Goal: Information Seeking & Learning: Learn about a topic

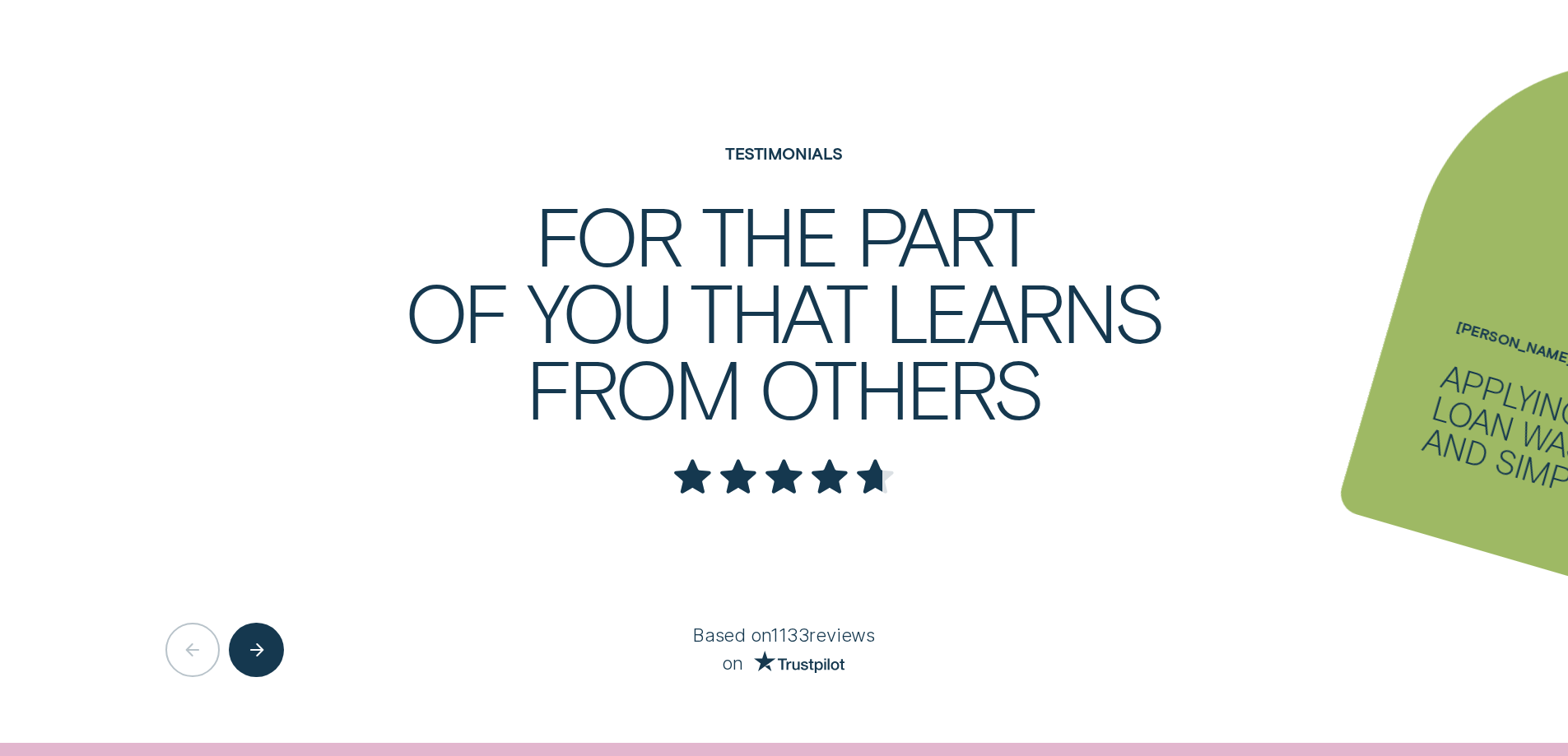
scroll to position [3621, 0]
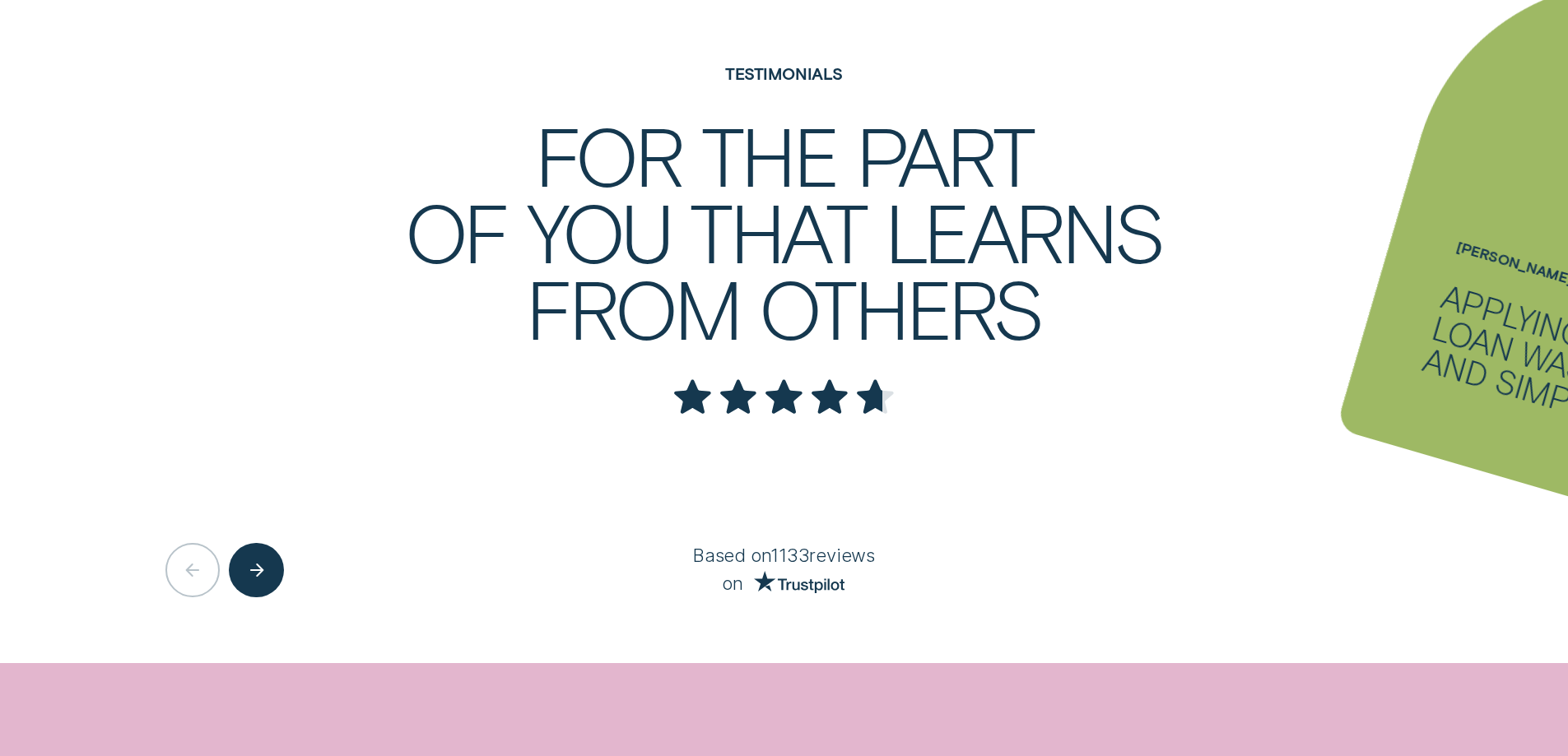
click at [1493, 279] on div "Applying for a loan was quick and simple." at bounding box center [1577, 369] width 318 height 180
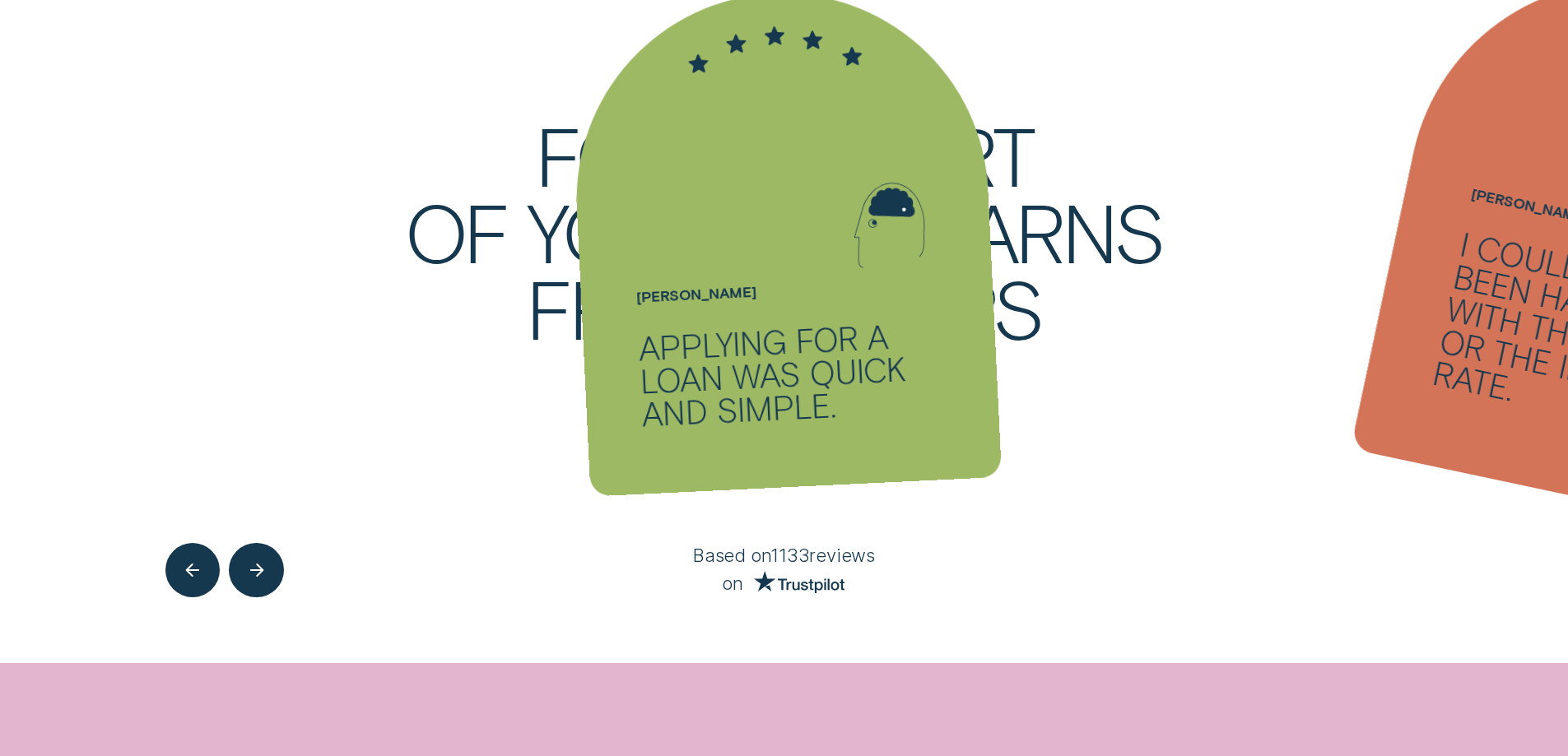
click at [1442, 280] on div "I could not have been happier with the service or the interest rate." at bounding box center [1594, 339] width 329 height 224
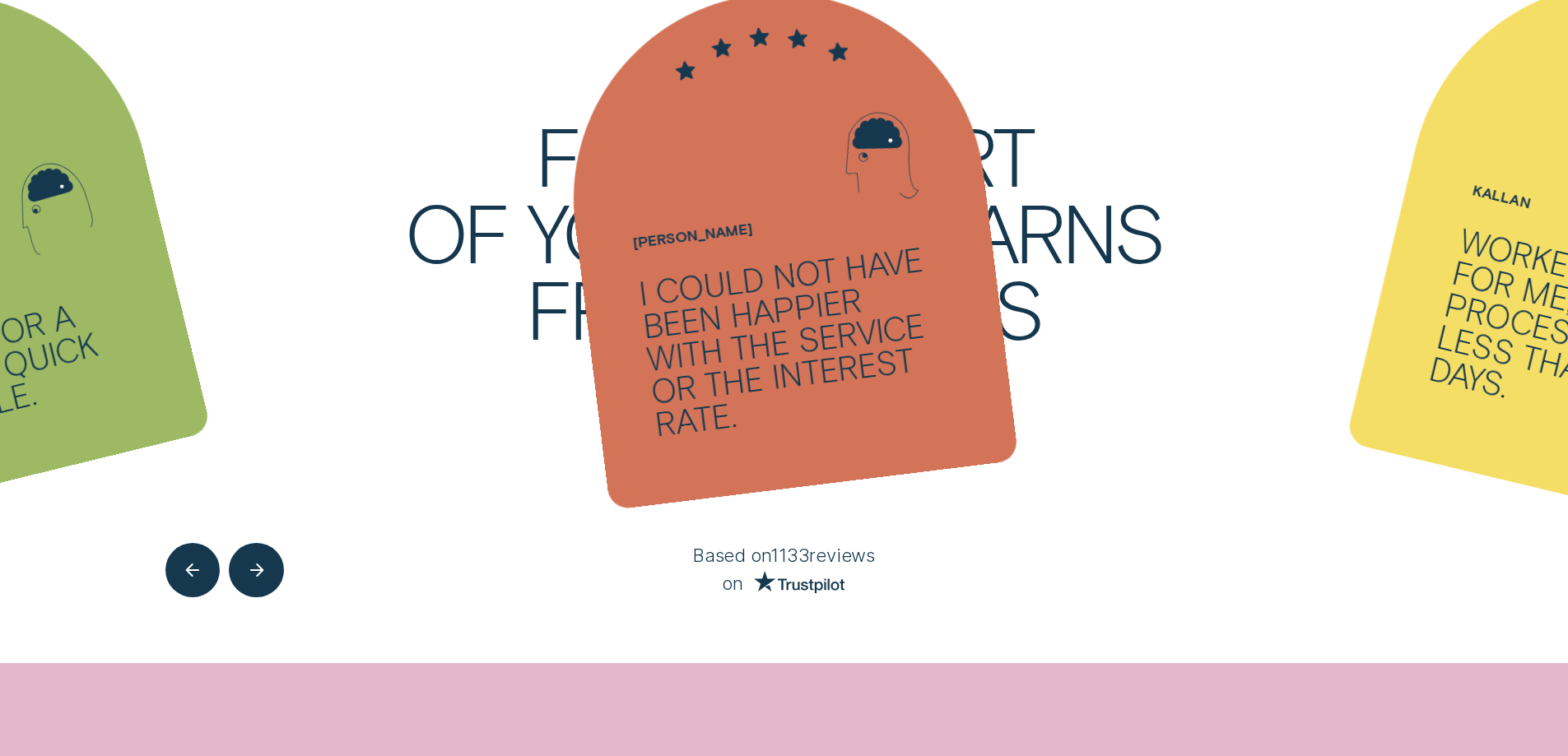
click at [1500, 273] on div "Worked great for me, the process took less than two days." at bounding box center [1591, 338] width 331 height 231
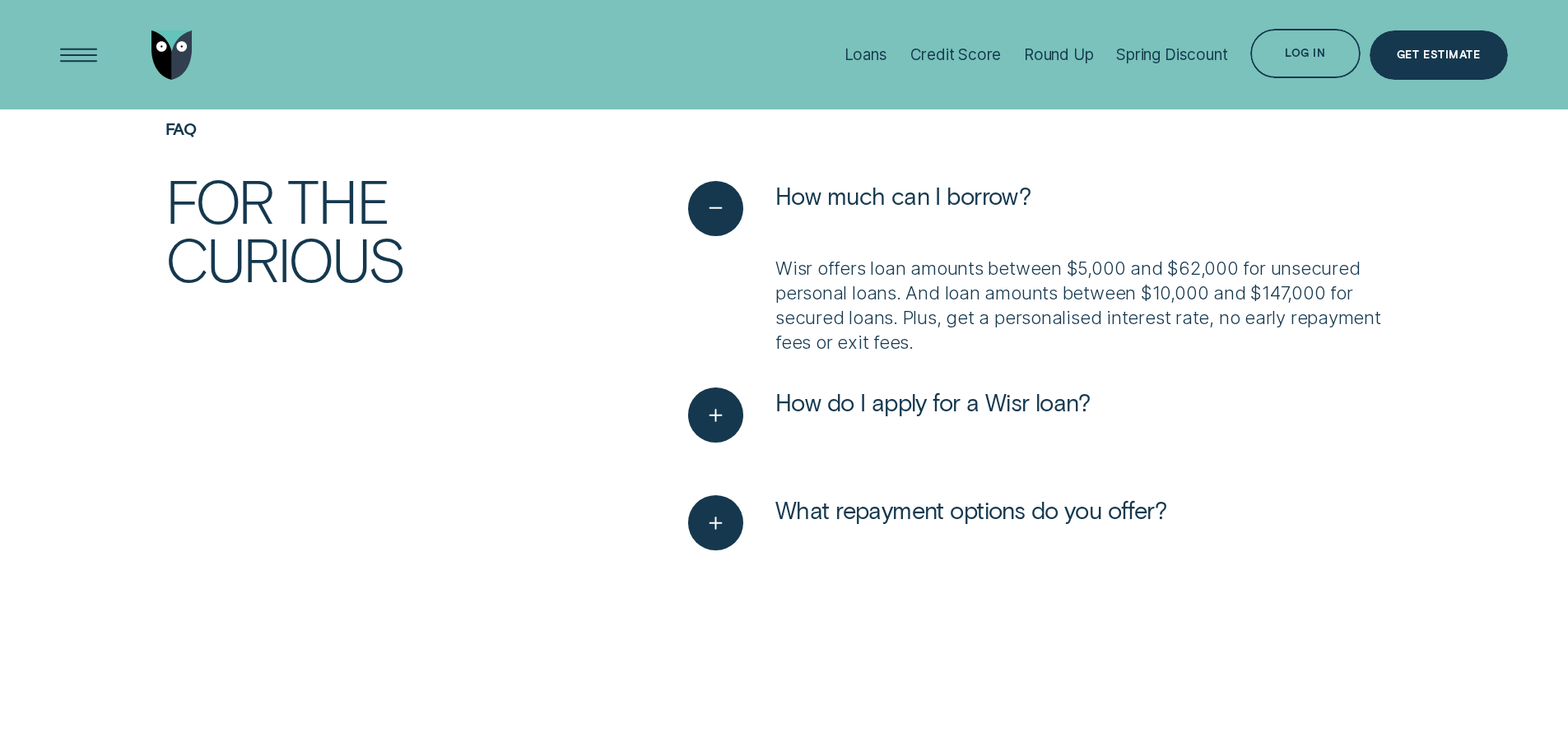
scroll to position [5185, 0]
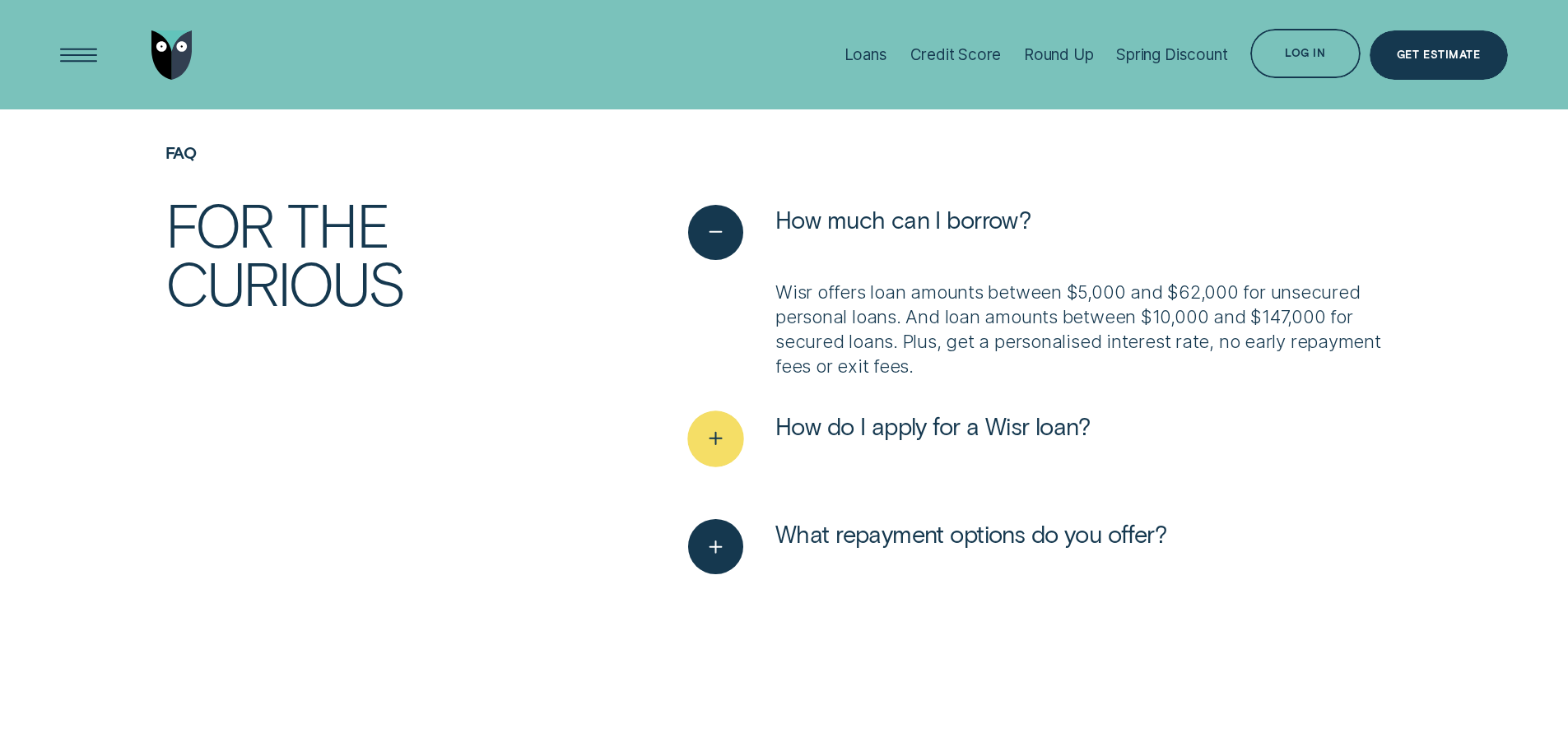
click at [728, 426] on icon "See more" at bounding box center [716, 439] width 28 height 25
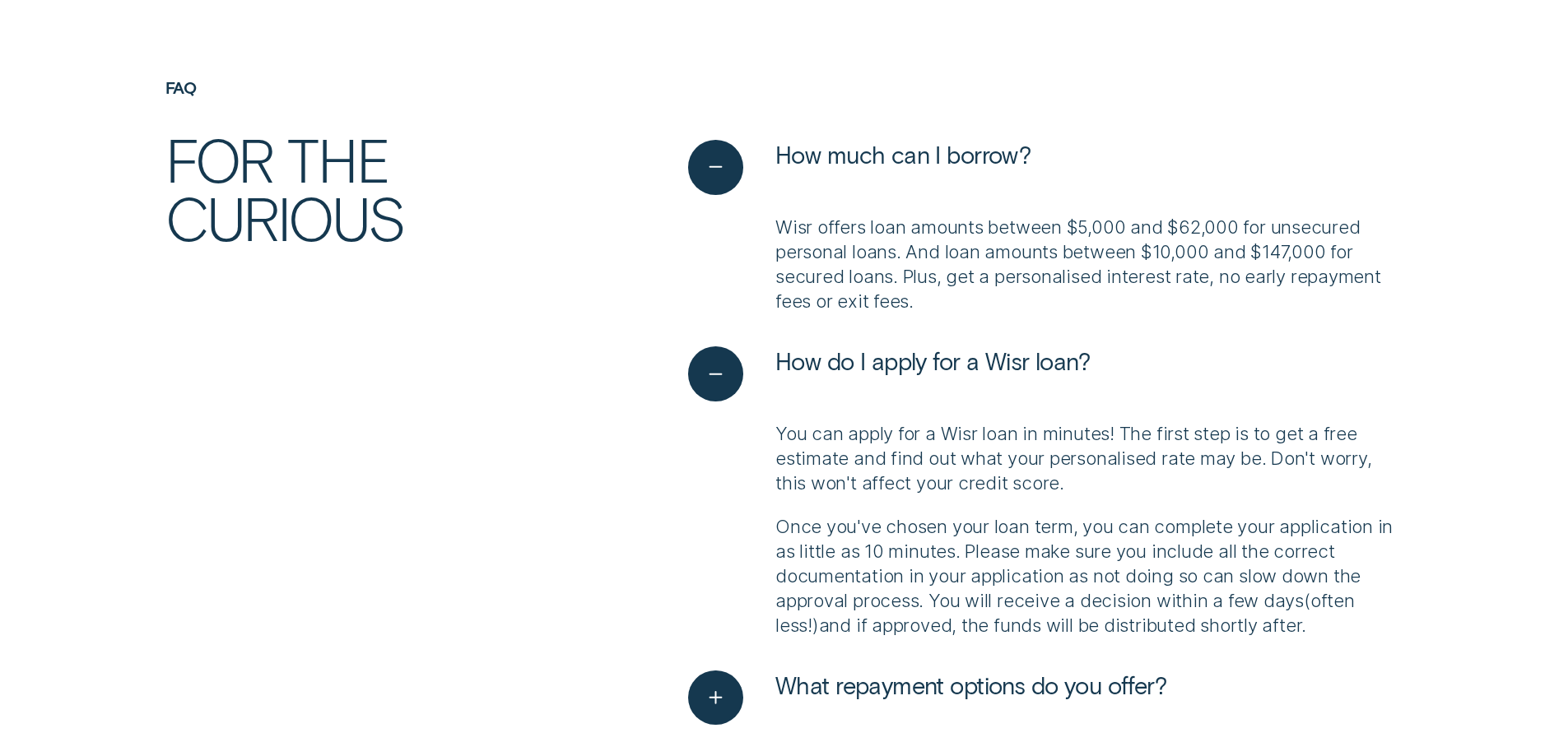
scroll to position [5350, 0]
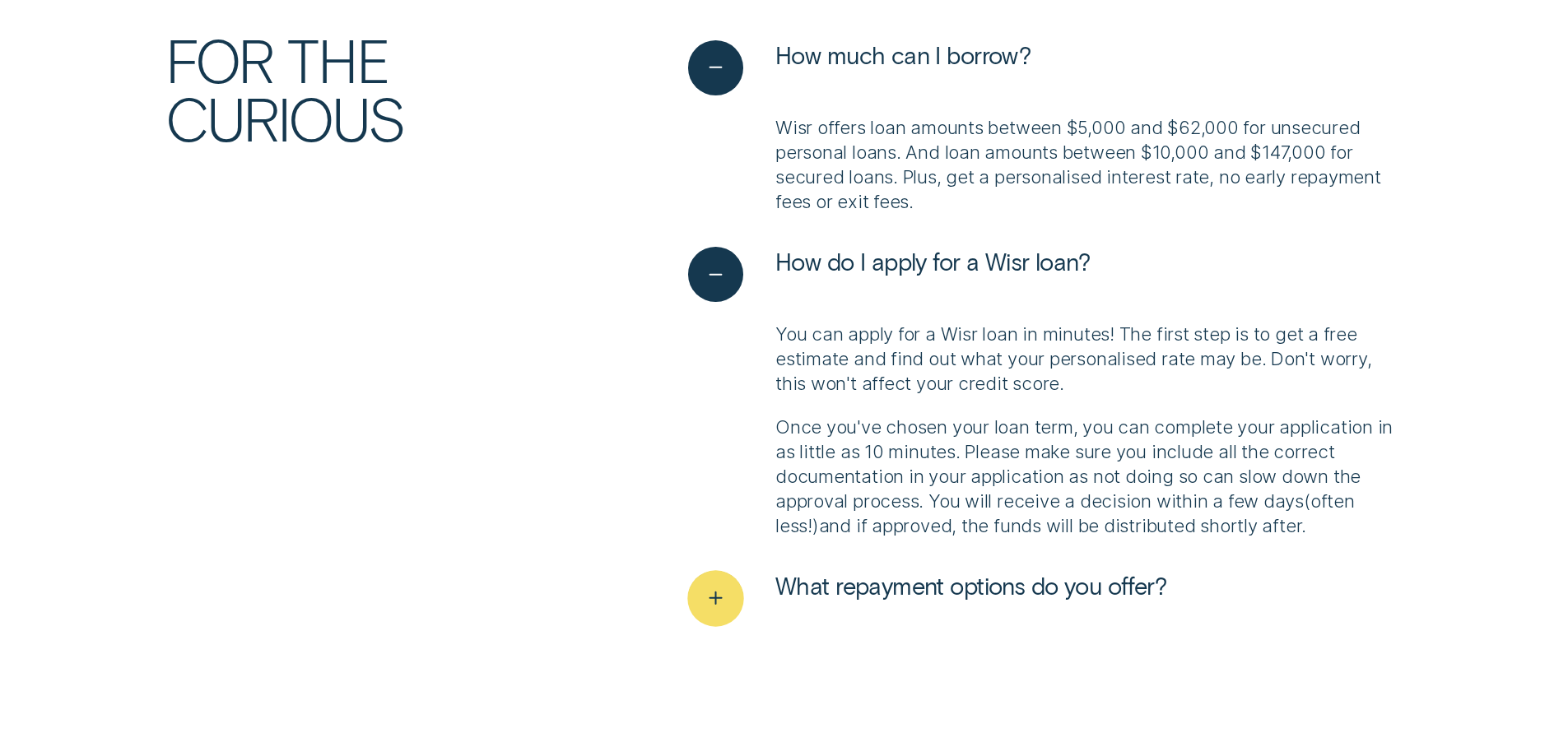
click at [735, 571] on div "See more" at bounding box center [716, 598] width 56 height 56
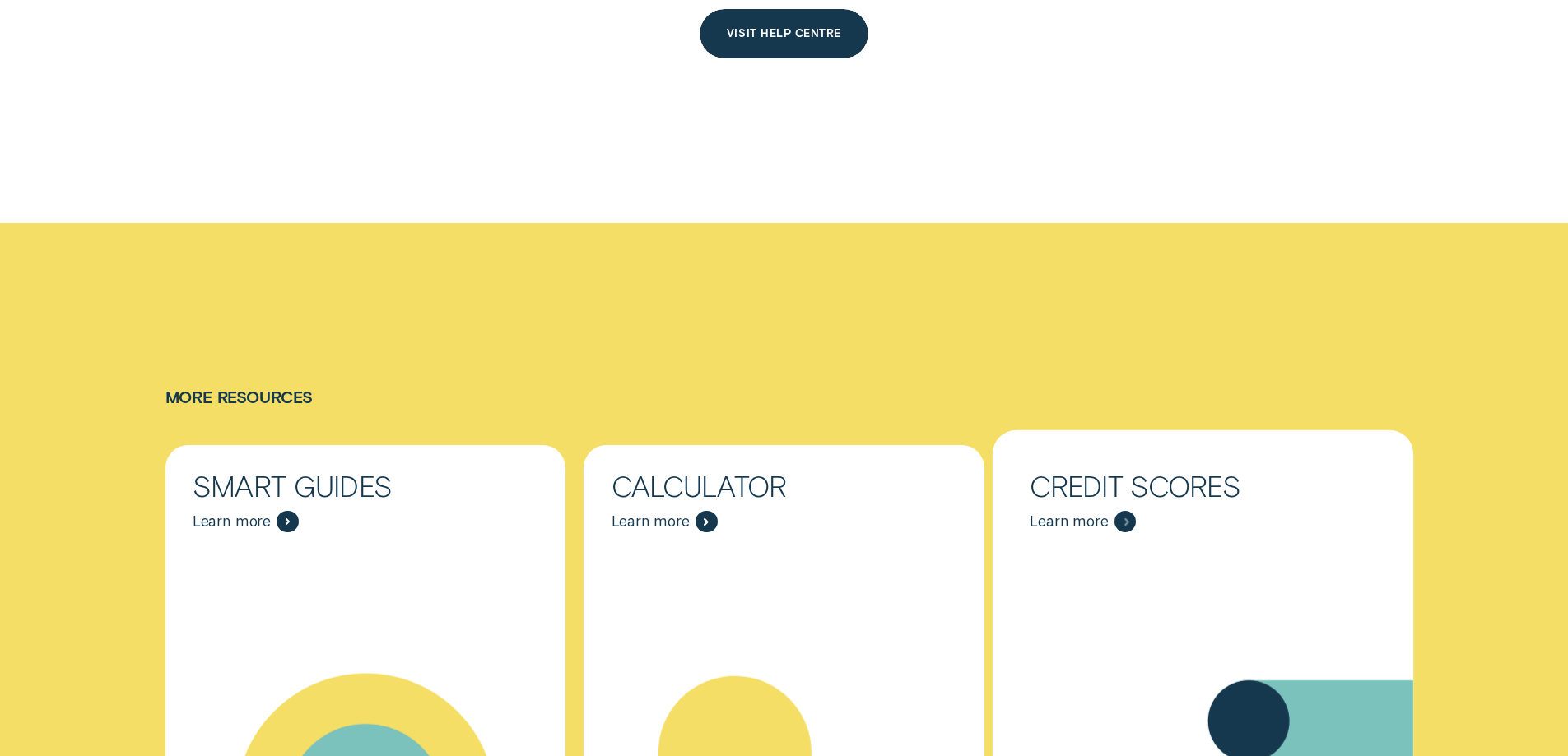
scroll to position [7078, 0]
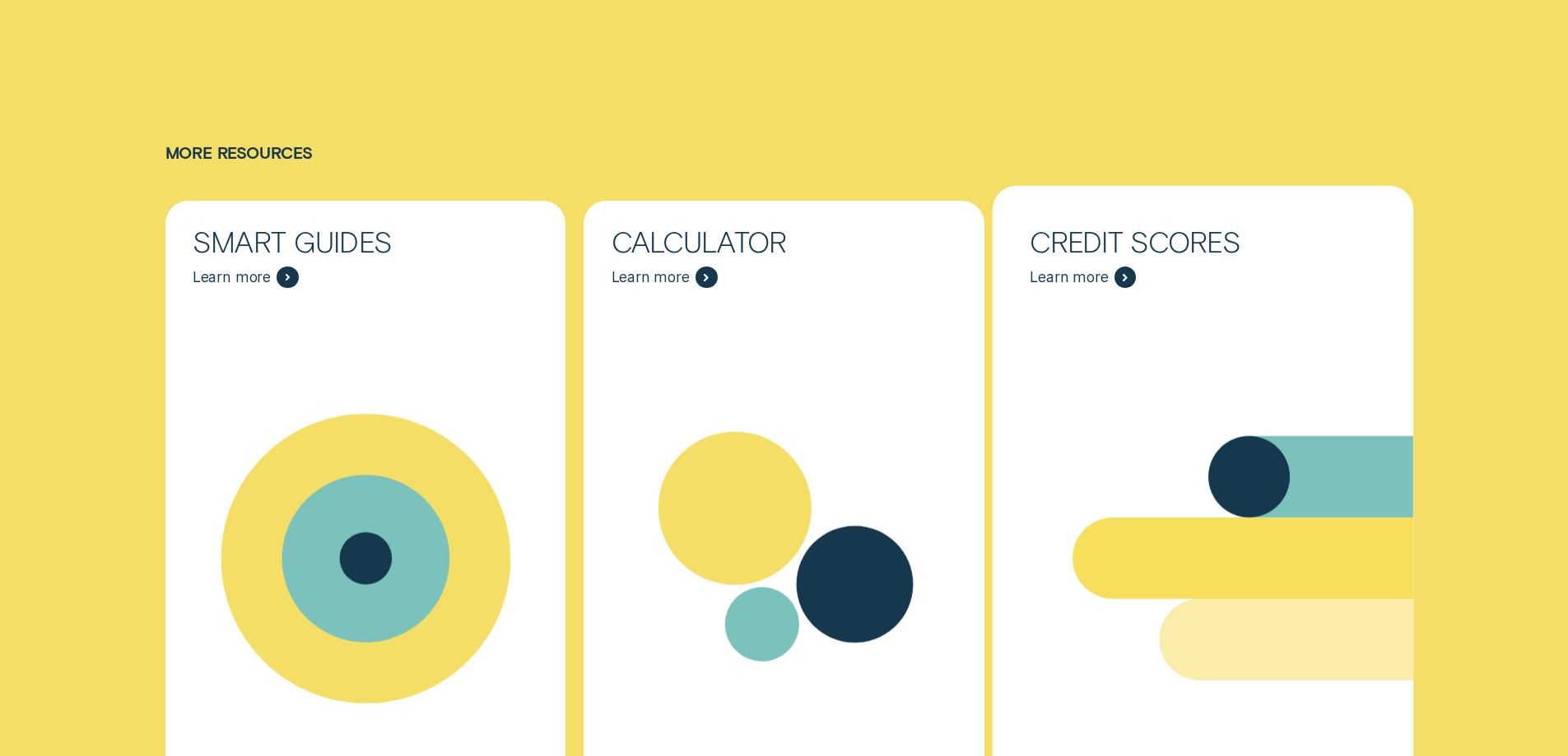
click at [1120, 267] on div "Credit Scores - Learn more" at bounding box center [1125, 278] width 22 height 22
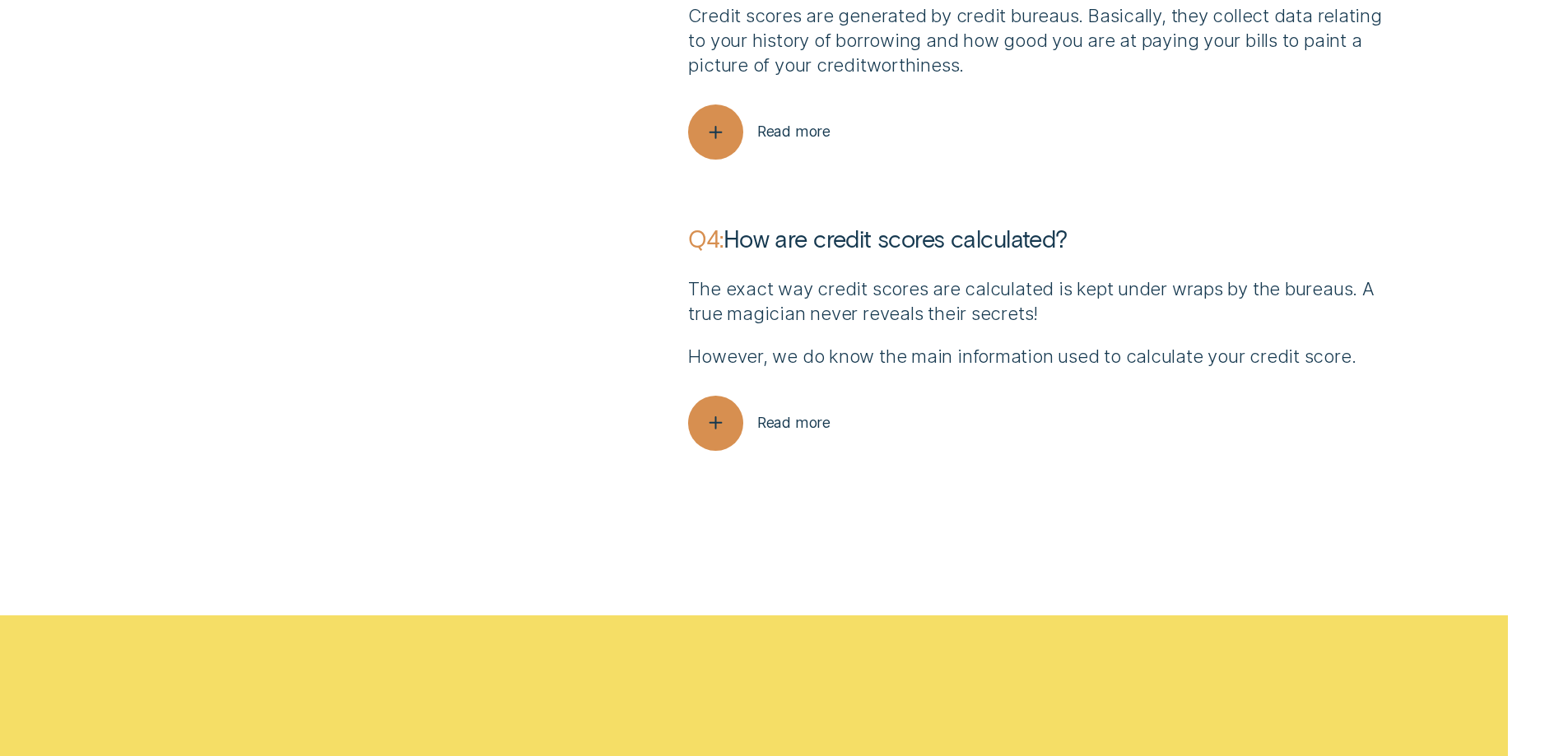
scroll to position [5925, 0]
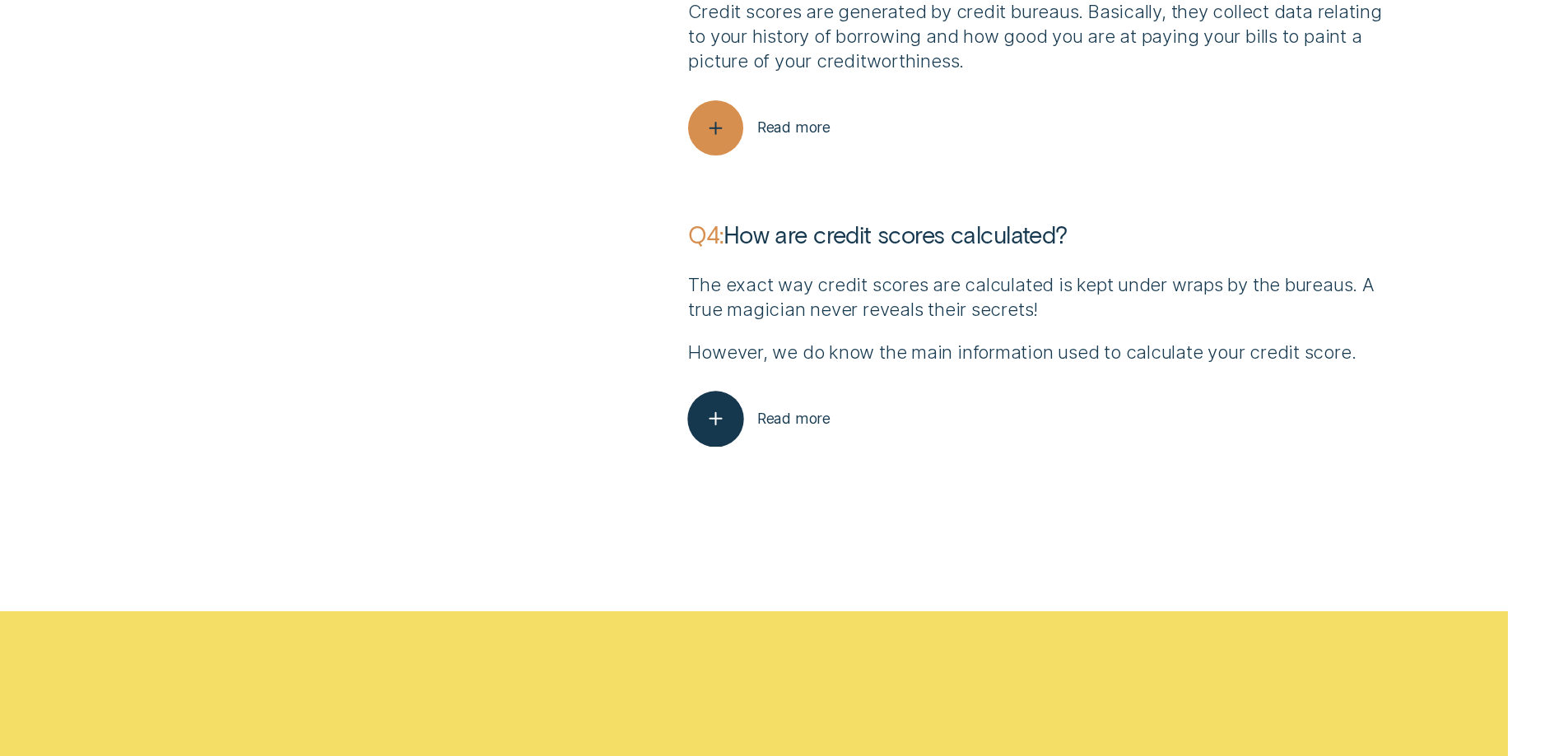
click at [733, 413] on div "button" at bounding box center [716, 419] width 56 height 56
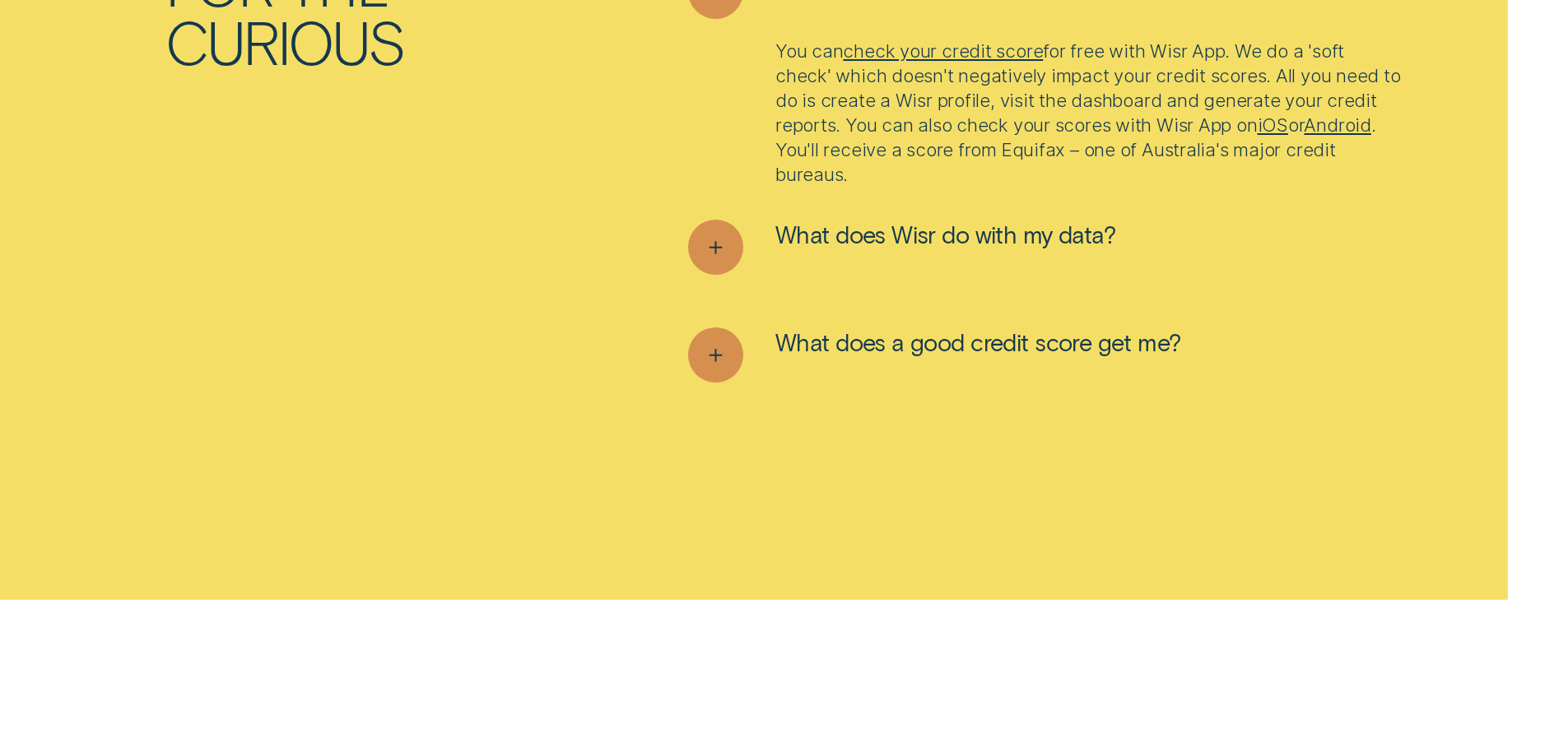
scroll to position [7161, 0]
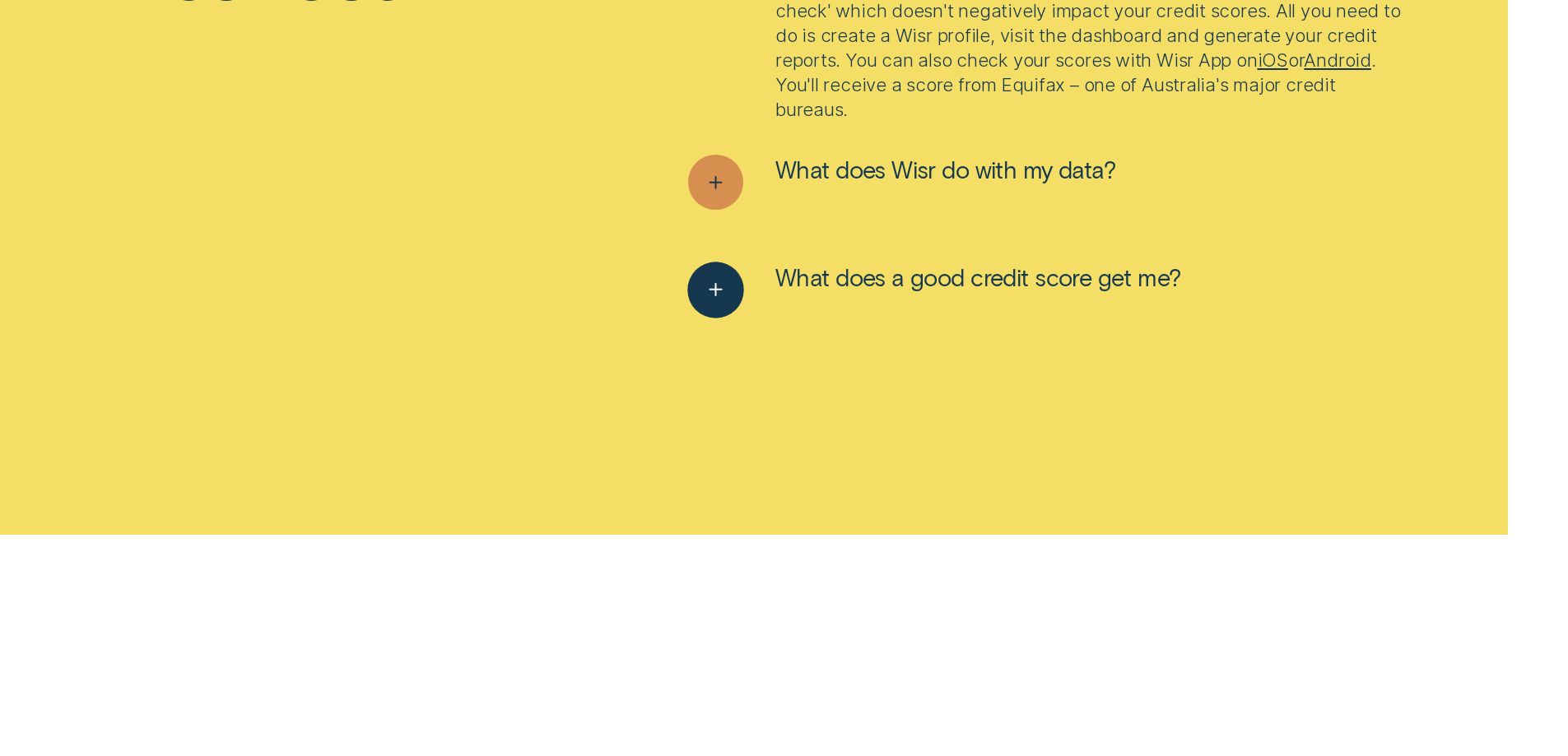
click at [716, 289] on line "See more" at bounding box center [716, 289] width 0 height 12
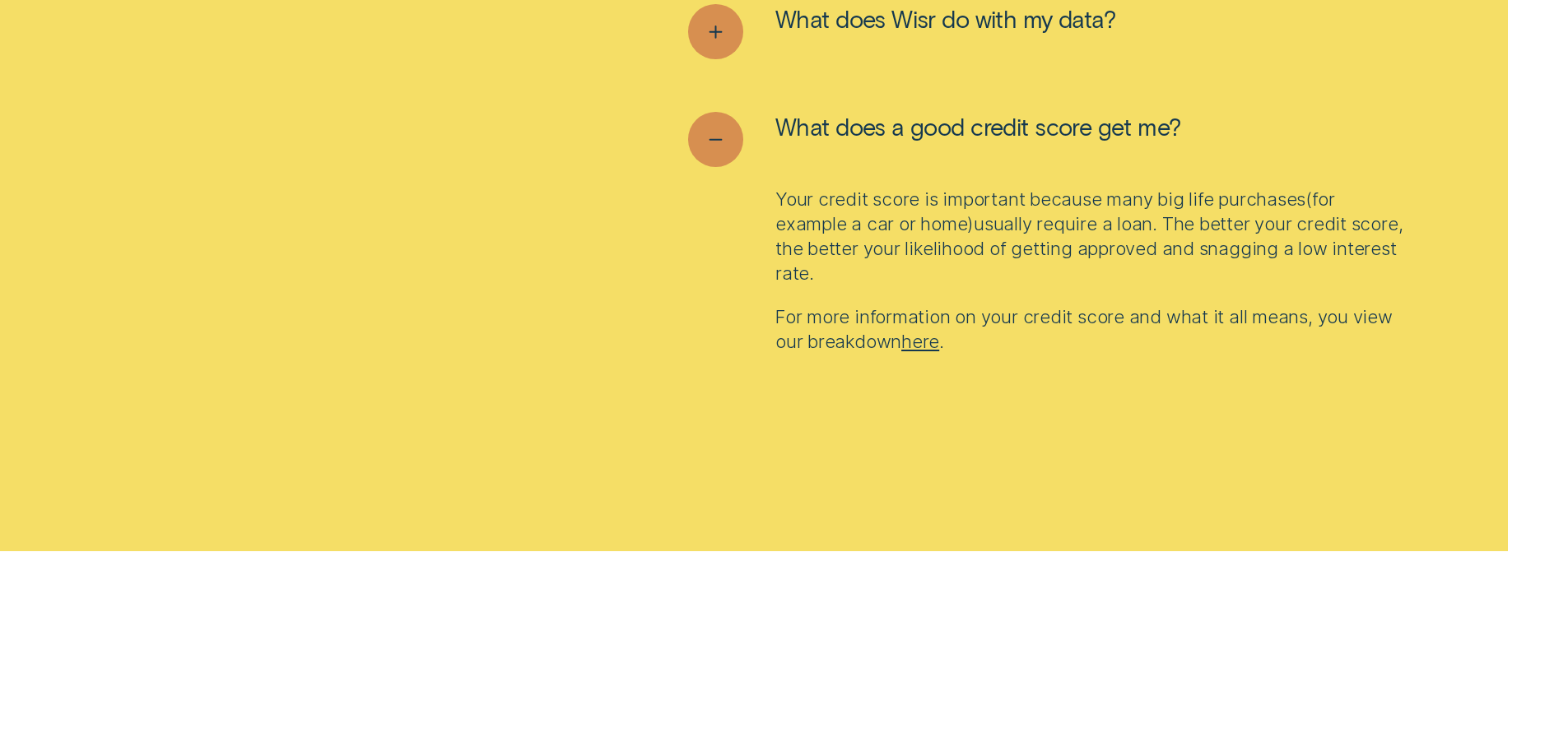
scroll to position [7325, 0]
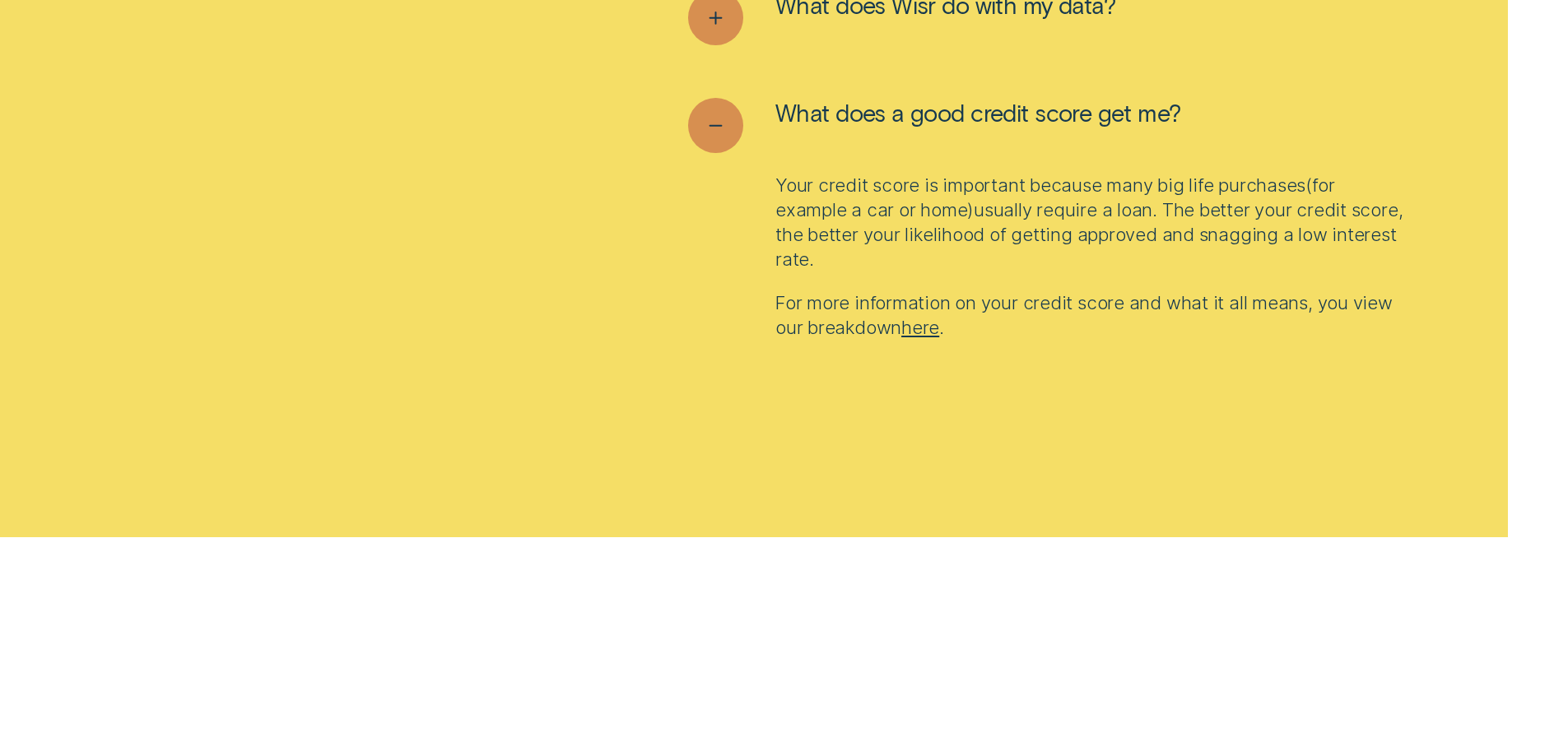
click at [933, 335] on link "here" at bounding box center [919, 327] width 38 height 22
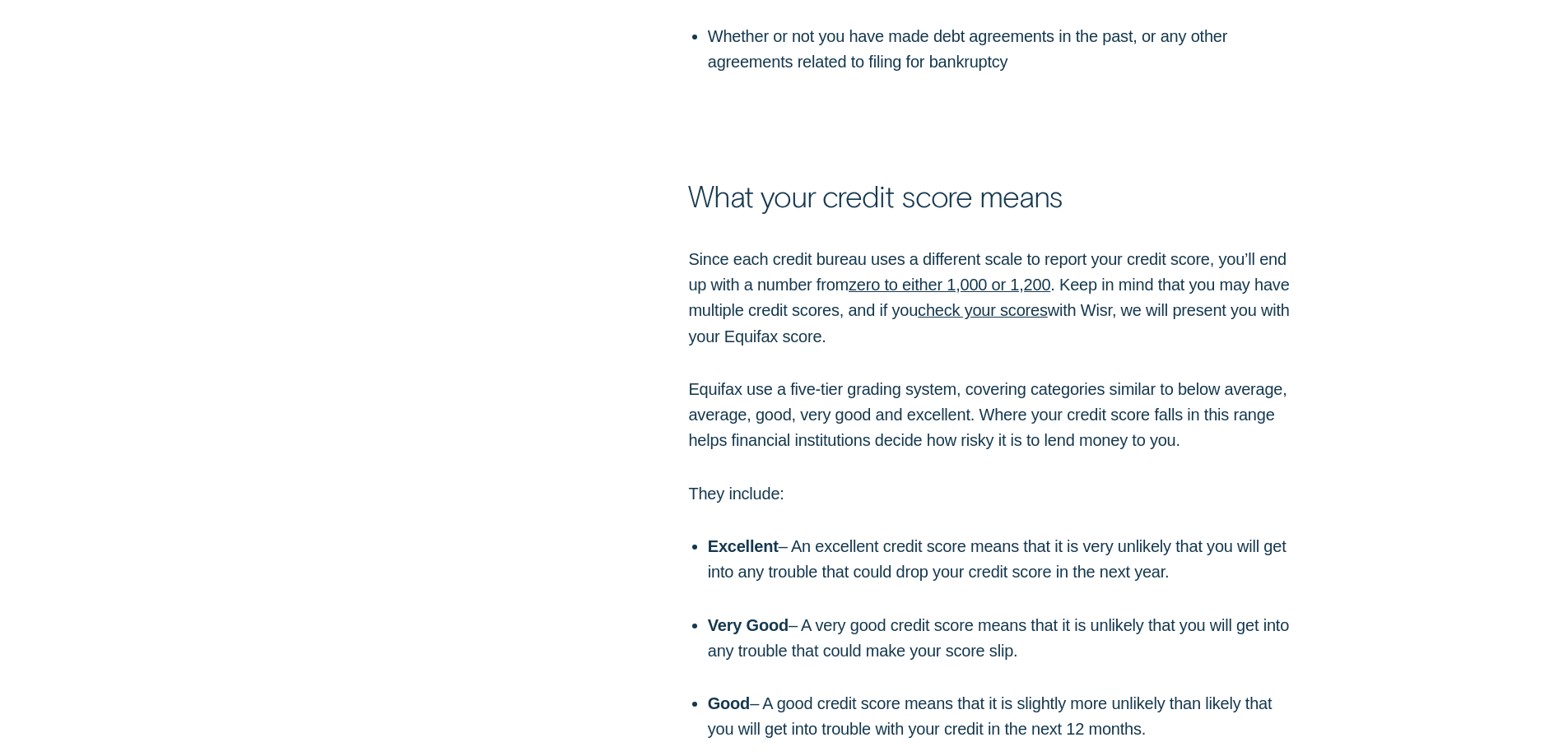
scroll to position [2469, 0]
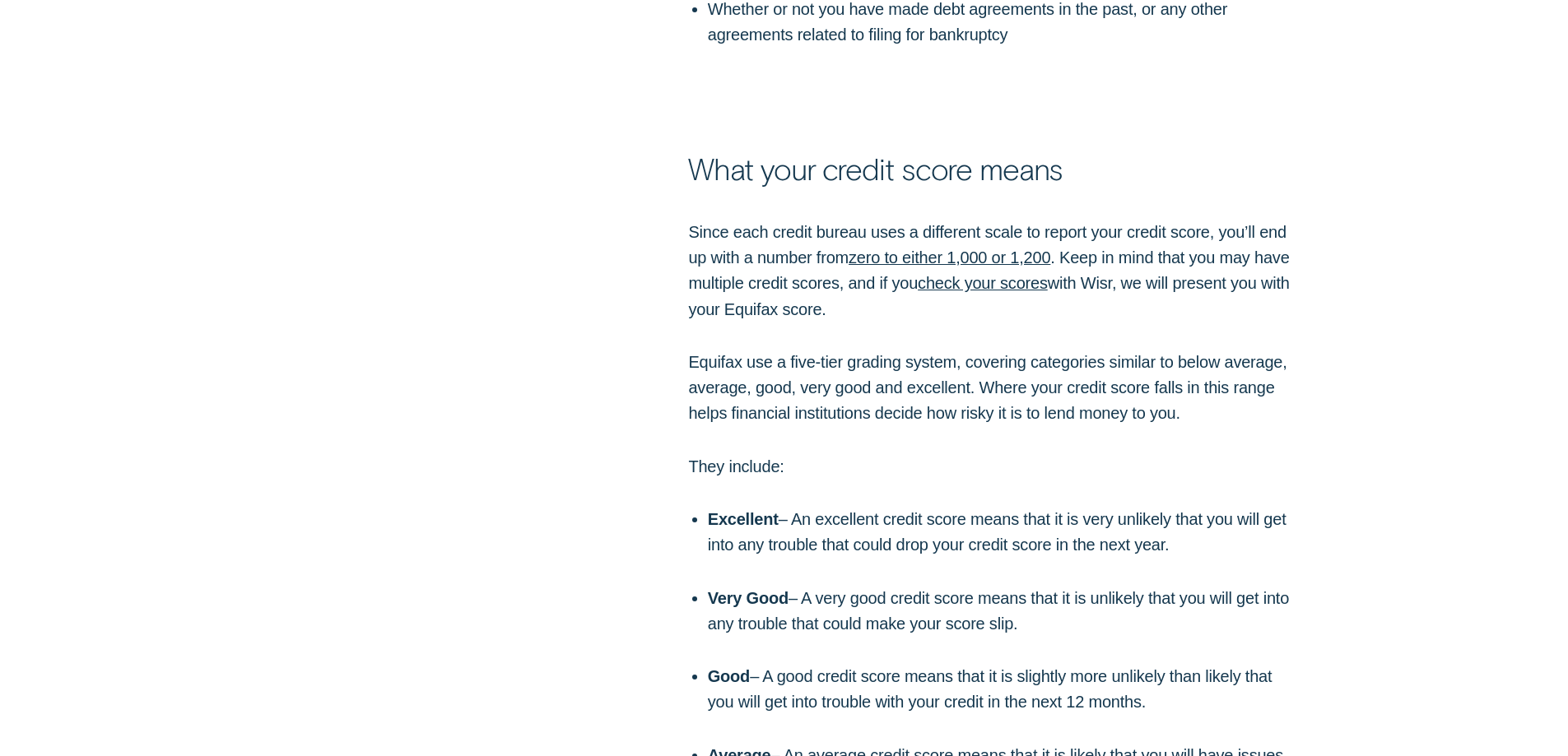
click at [1407, 318] on div "Since each credit bureau uses a different scale to report your credit score, yo…" at bounding box center [784, 546] width 1466 height 653
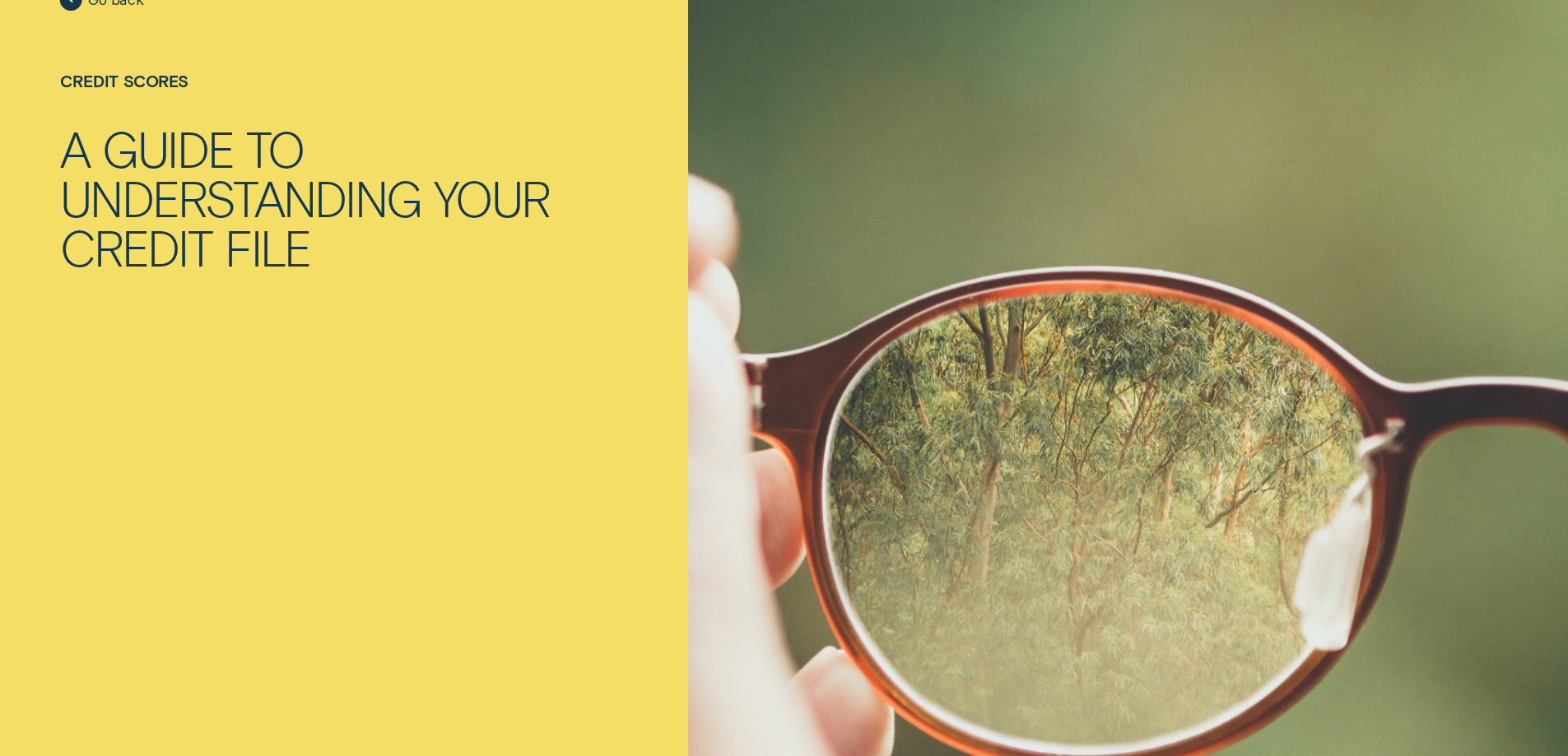
scroll to position [329, 0]
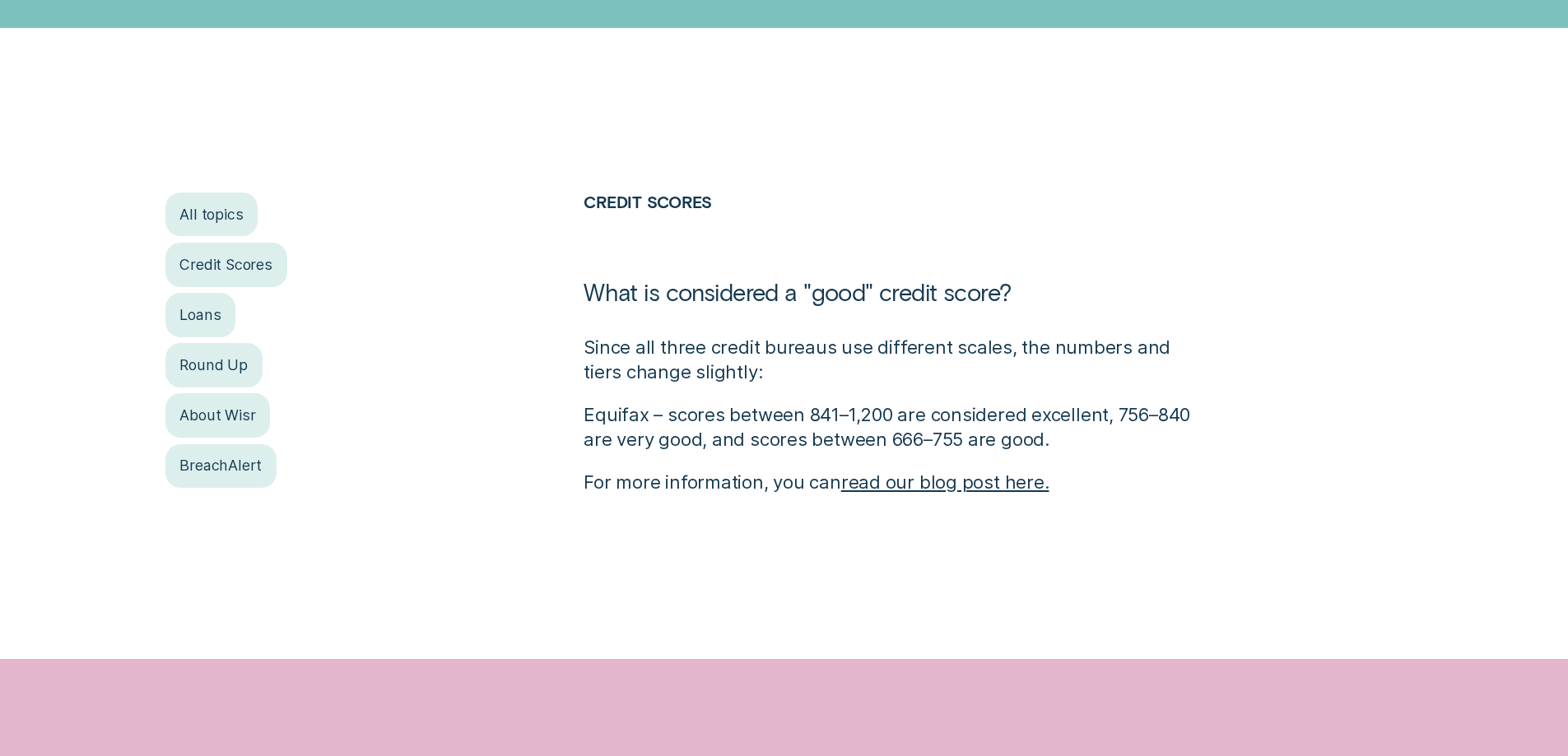
scroll to position [329, 0]
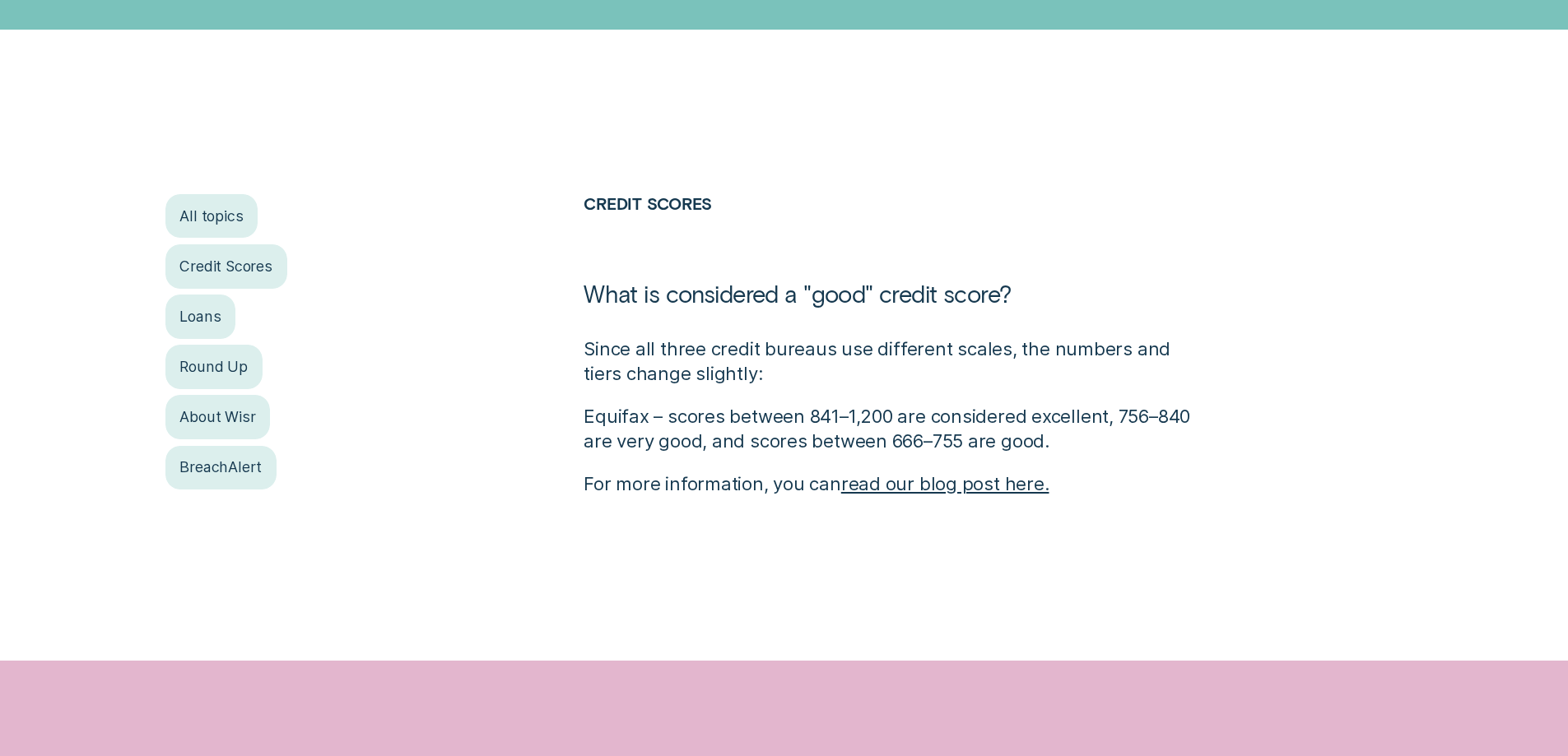
click at [927, 484] on link "read our blog post here." at bounding box center [945, 483] width 208 height 22
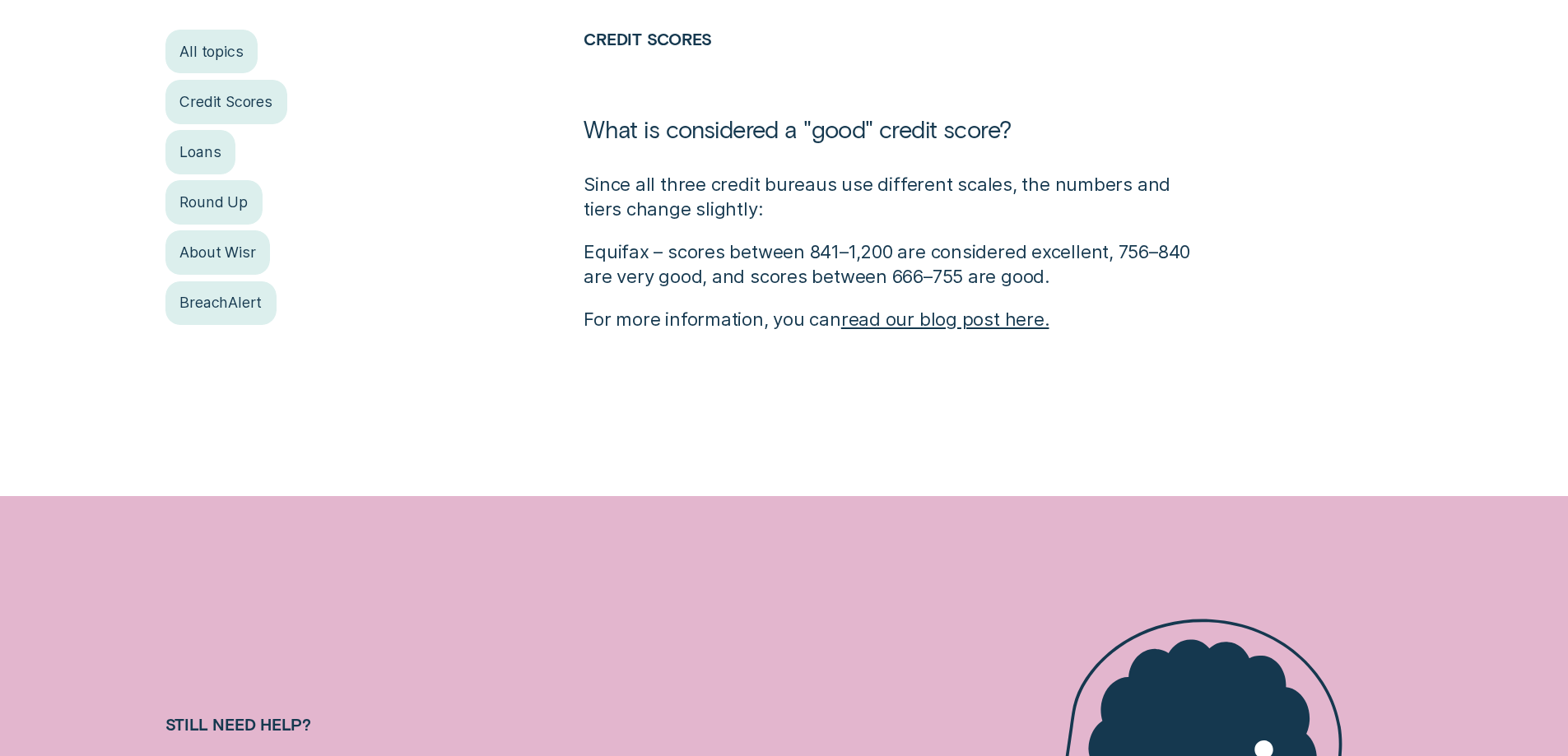
scroll to position [0, 0]
